Goal: Find contact information: Find contact information

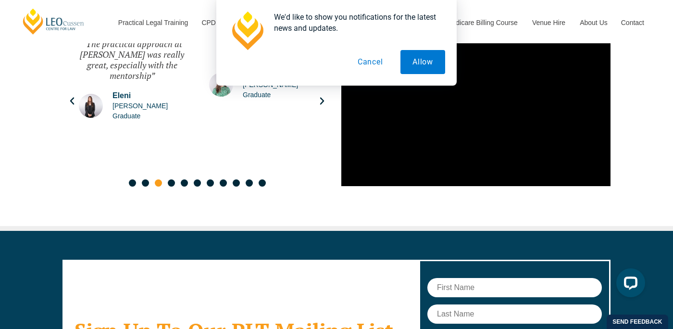
scroll to position [5305, 0]
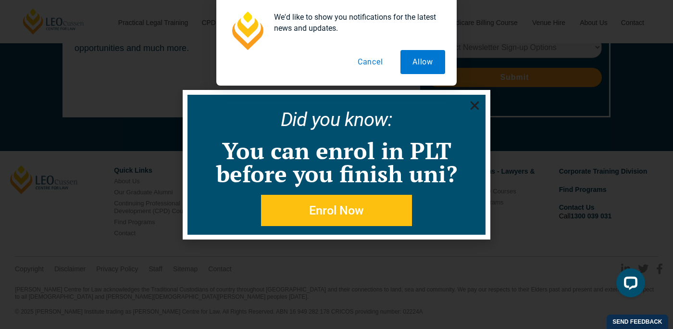
click at [477, 109] on icon "Close" at bounding box center [475, 105] width 12 height 12
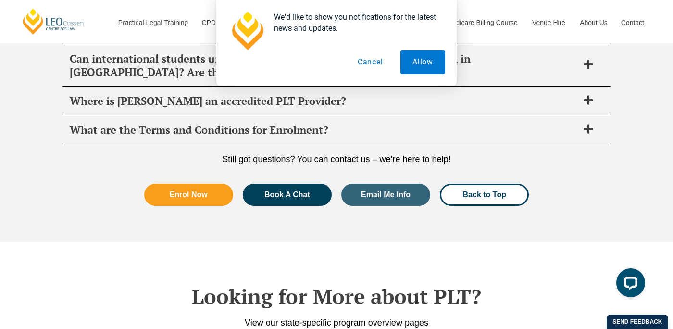
scroll to position [4167, 0]
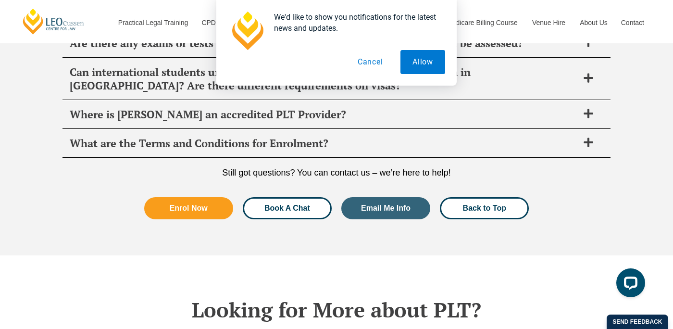
click at [293, 209] on span "Book A Chat" at bounding box center [287, 208] width 46 height 8
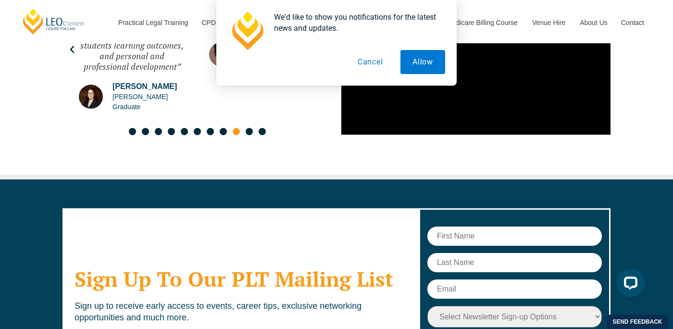
scroll to position [5305, 0]
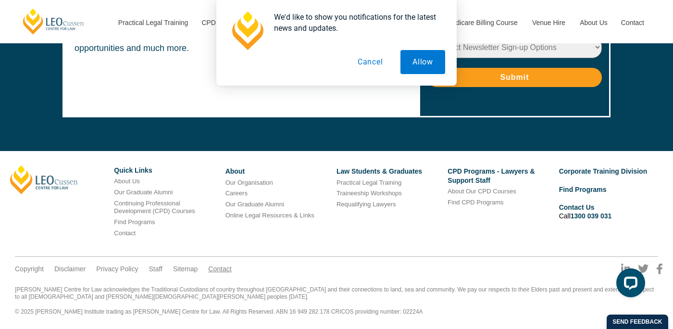
click at [215, 264] on link "Contact" at bounding box center [219, 268] width 23 height 9
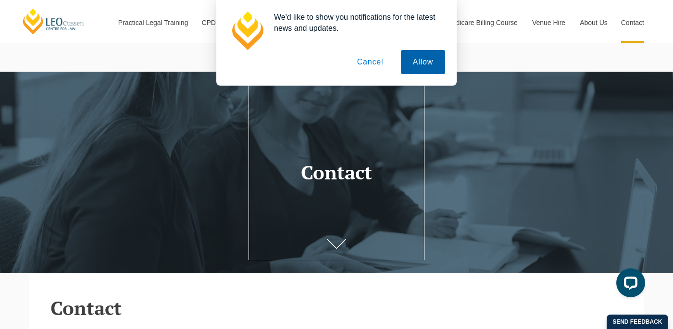
click at [426, 66] on button "Allow" at bounding box center [423, 62] width 44 height 24
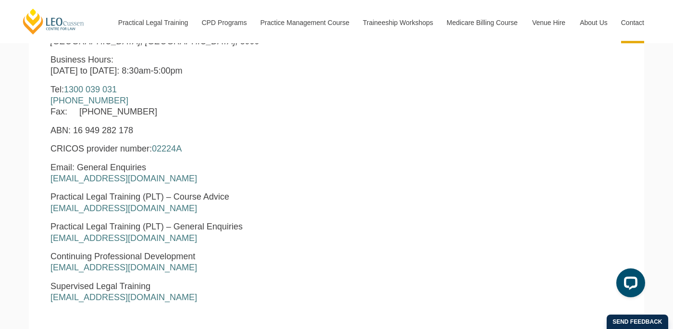
scroll to position [446, 0]
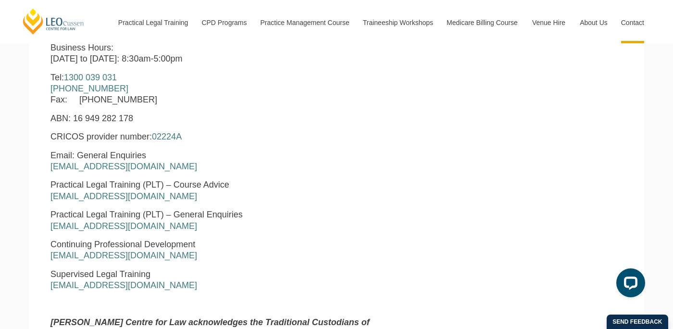
click at [241, 201] on p "Practical Legal Training (PLT) – Course Advice [EMAIL_ADDRESS][DOMAIN_NAME]" at bounding box center [214, 190] width 328 height 23
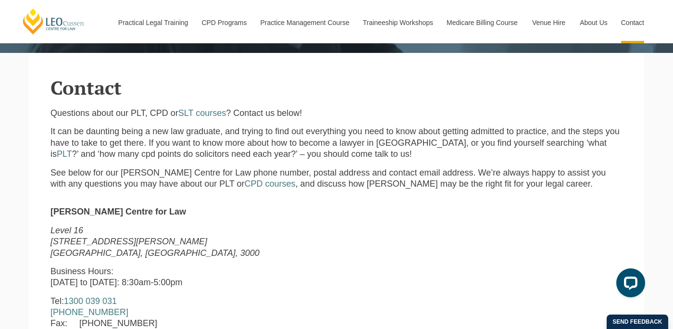
scroll to position [214, 0]
